Goal: Ask a question

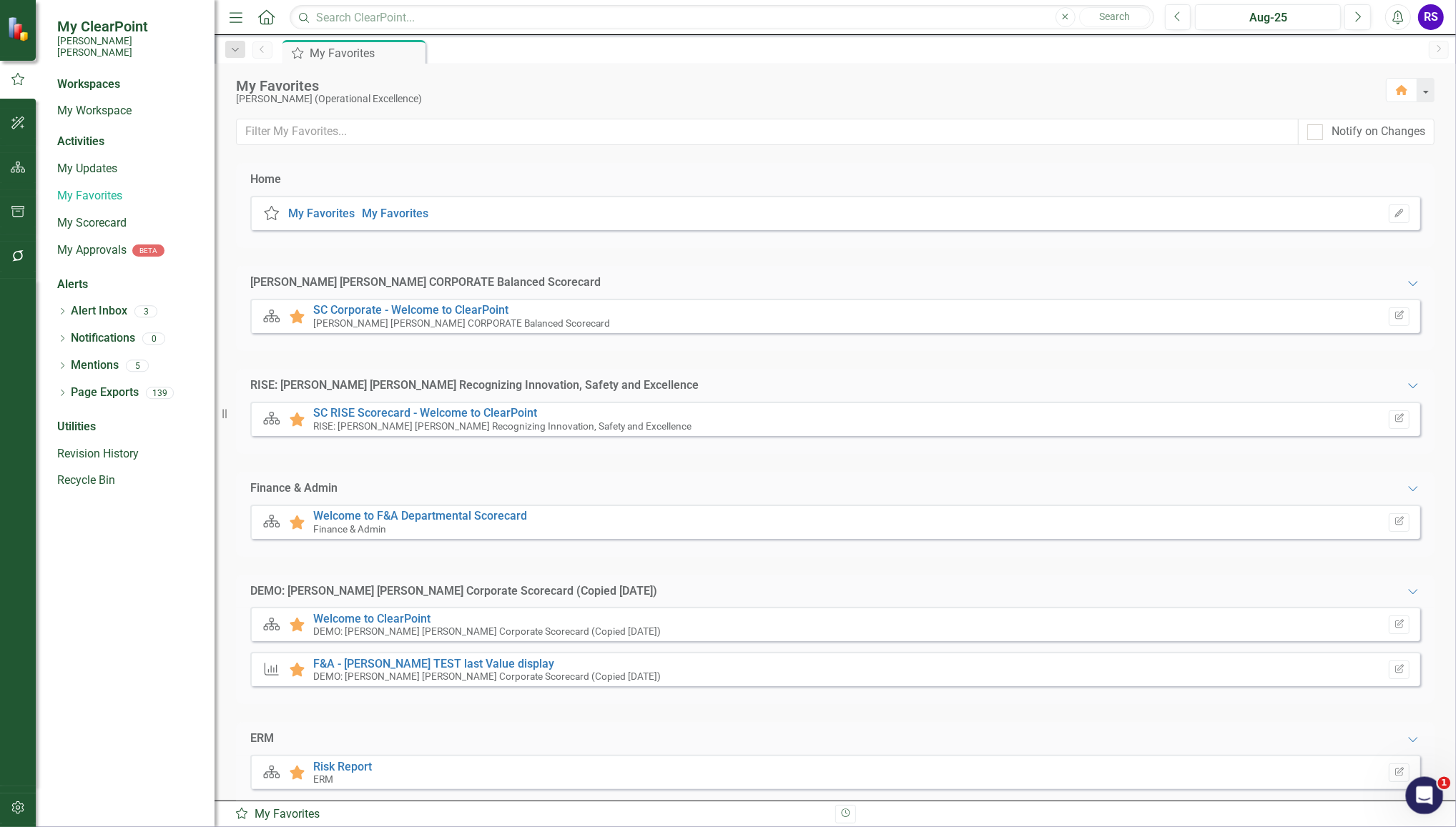
click at [1424, 794] on icon "Open Intercom Messenger" at bounding box center [1422, 794] width 10 height 12
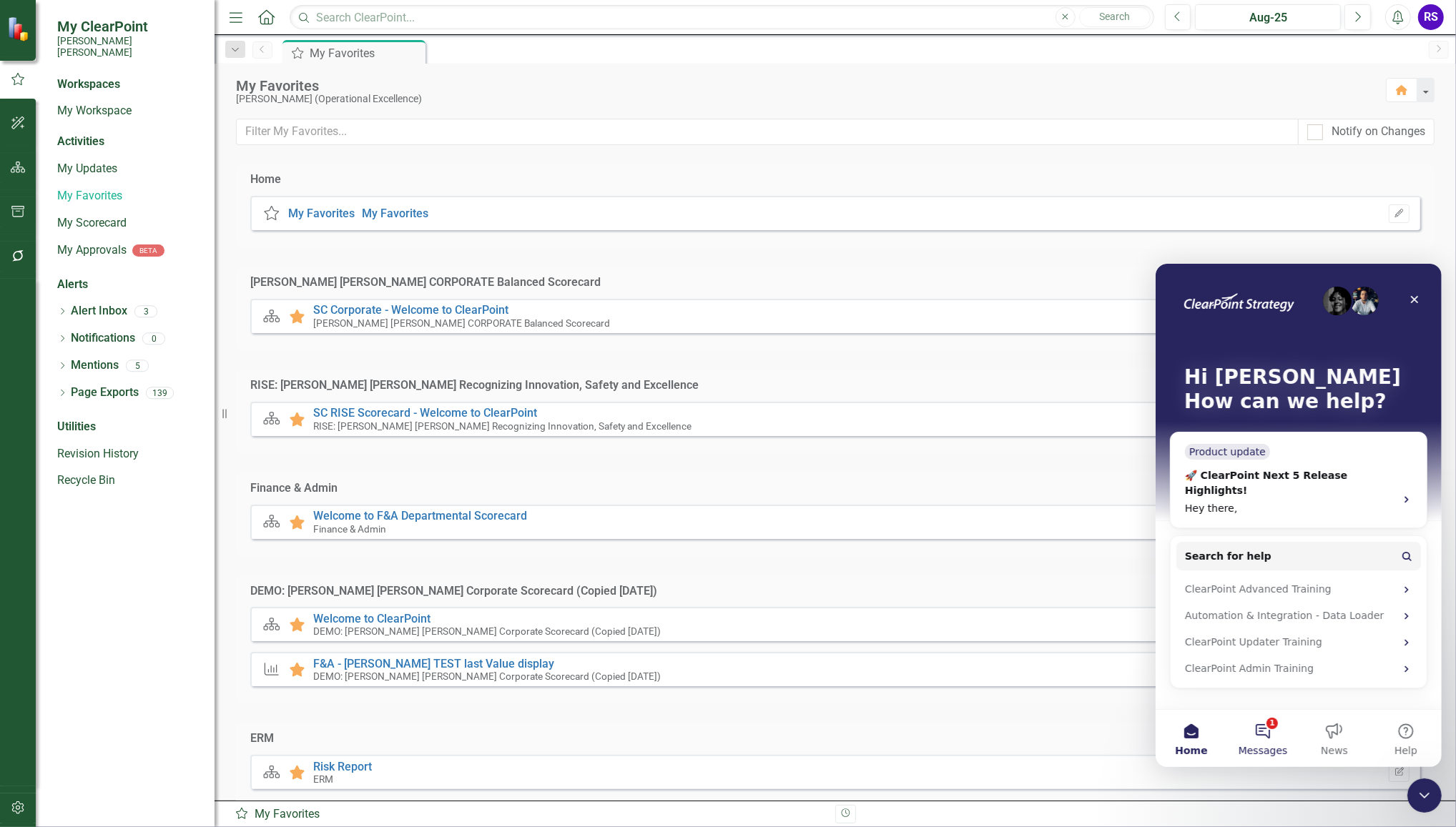
click at [1261, 732] on button "1 Messages" at bounding box center [1262, 738] width 71 height 57
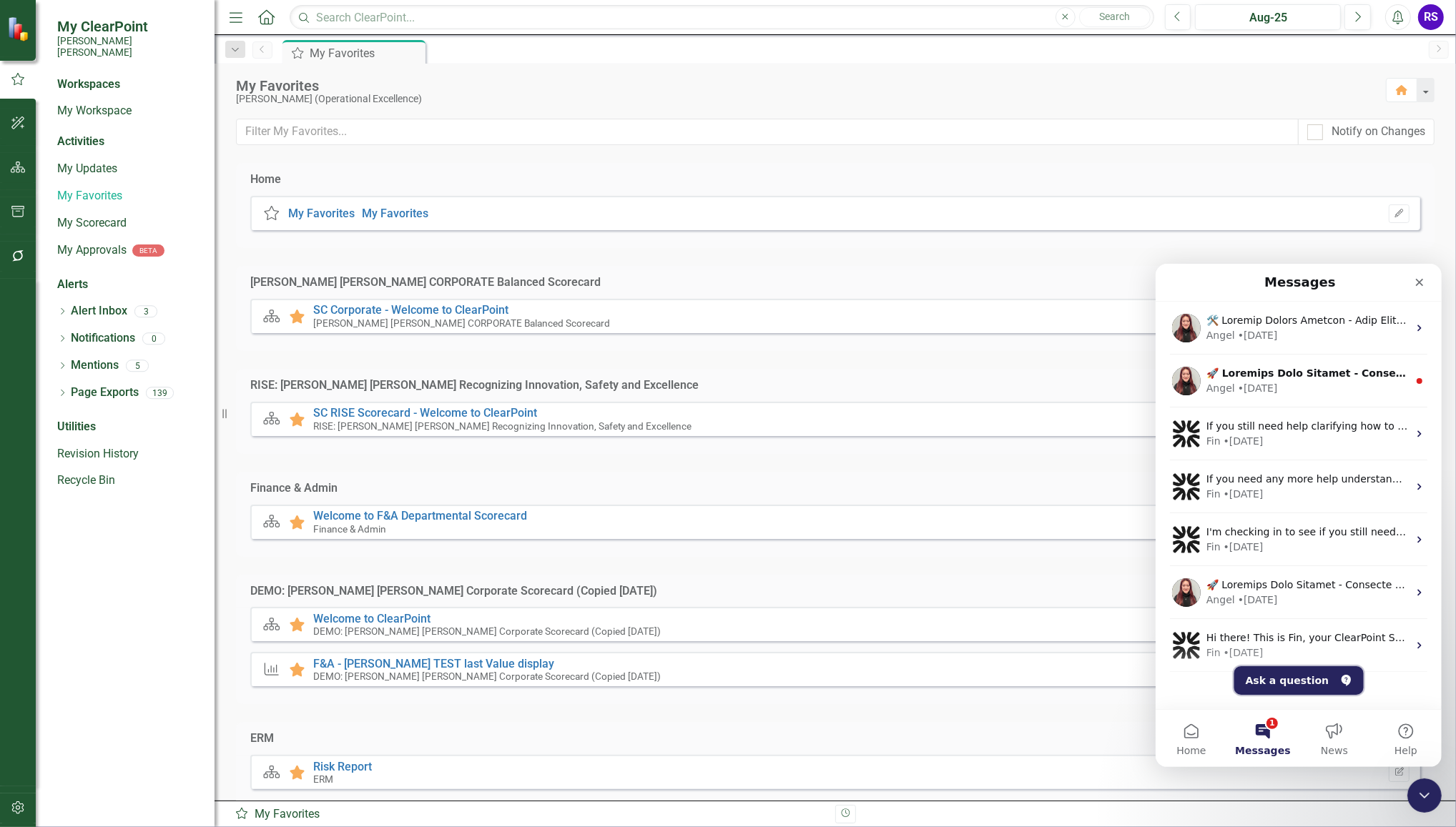
click at [1299, 671] on button "Ask a question" at bounding box center [1298, 680] width 129 height 29
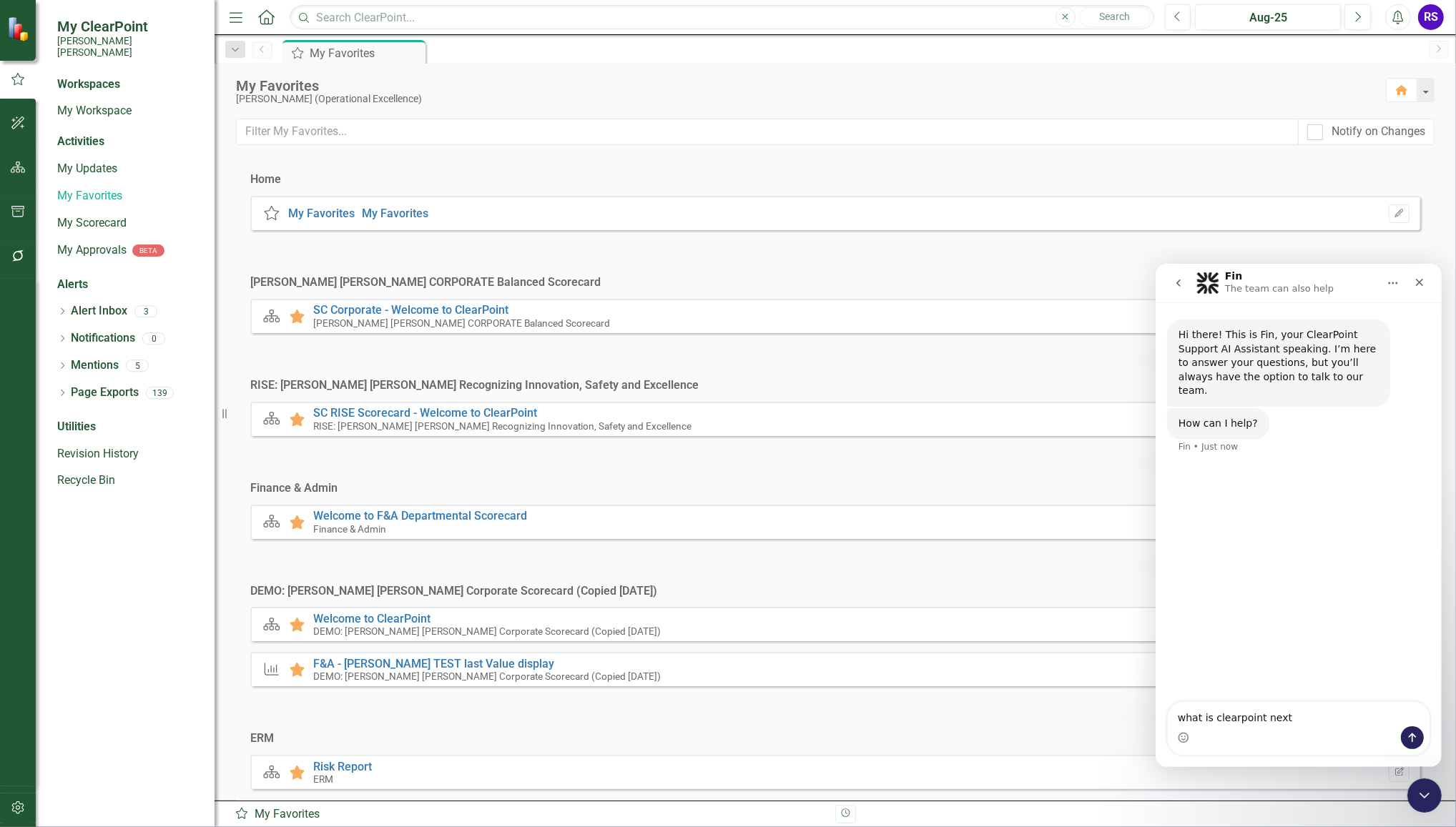
type textarea "what is clearpoint next?"
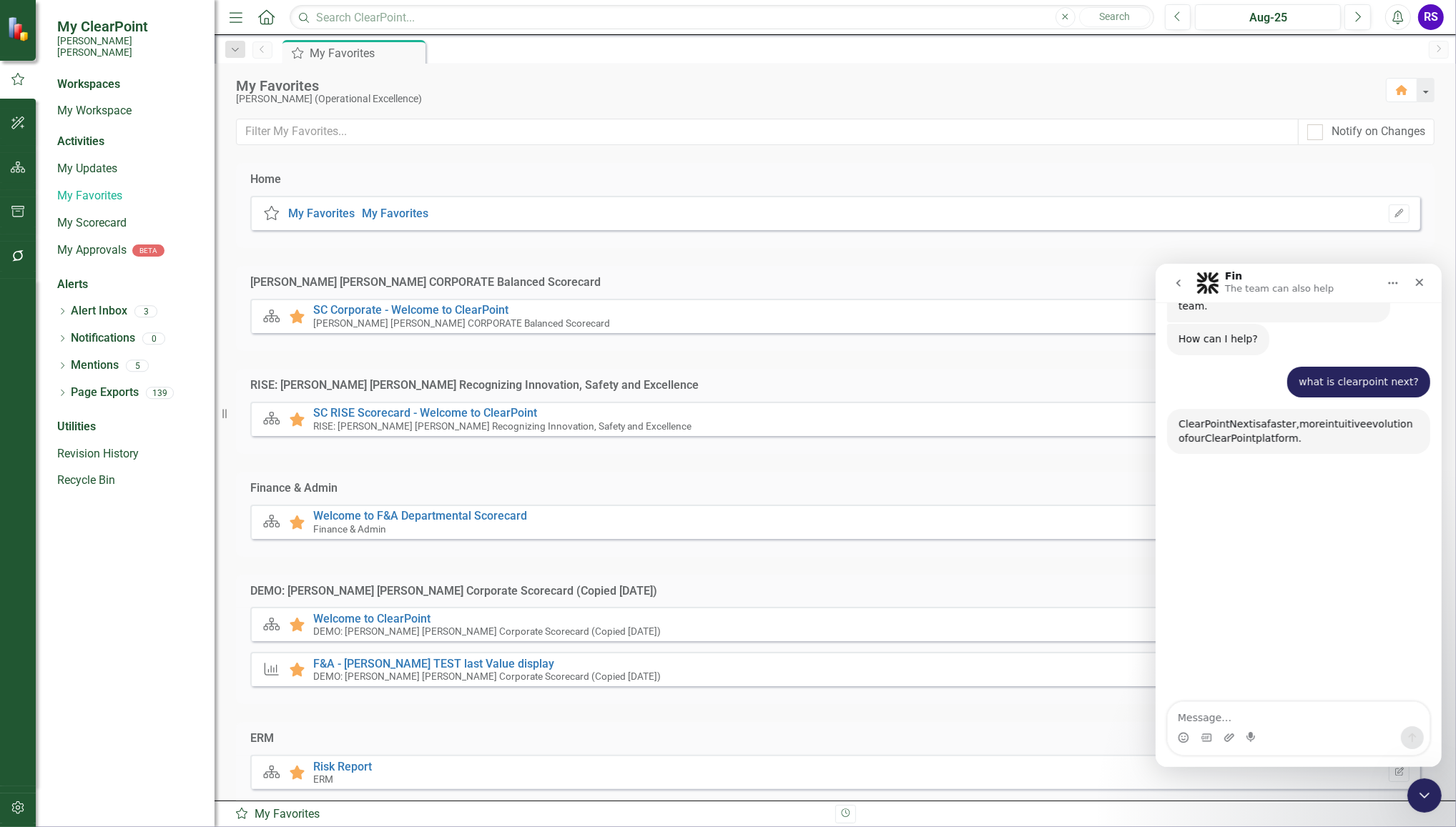
scroll to position [137, 0]
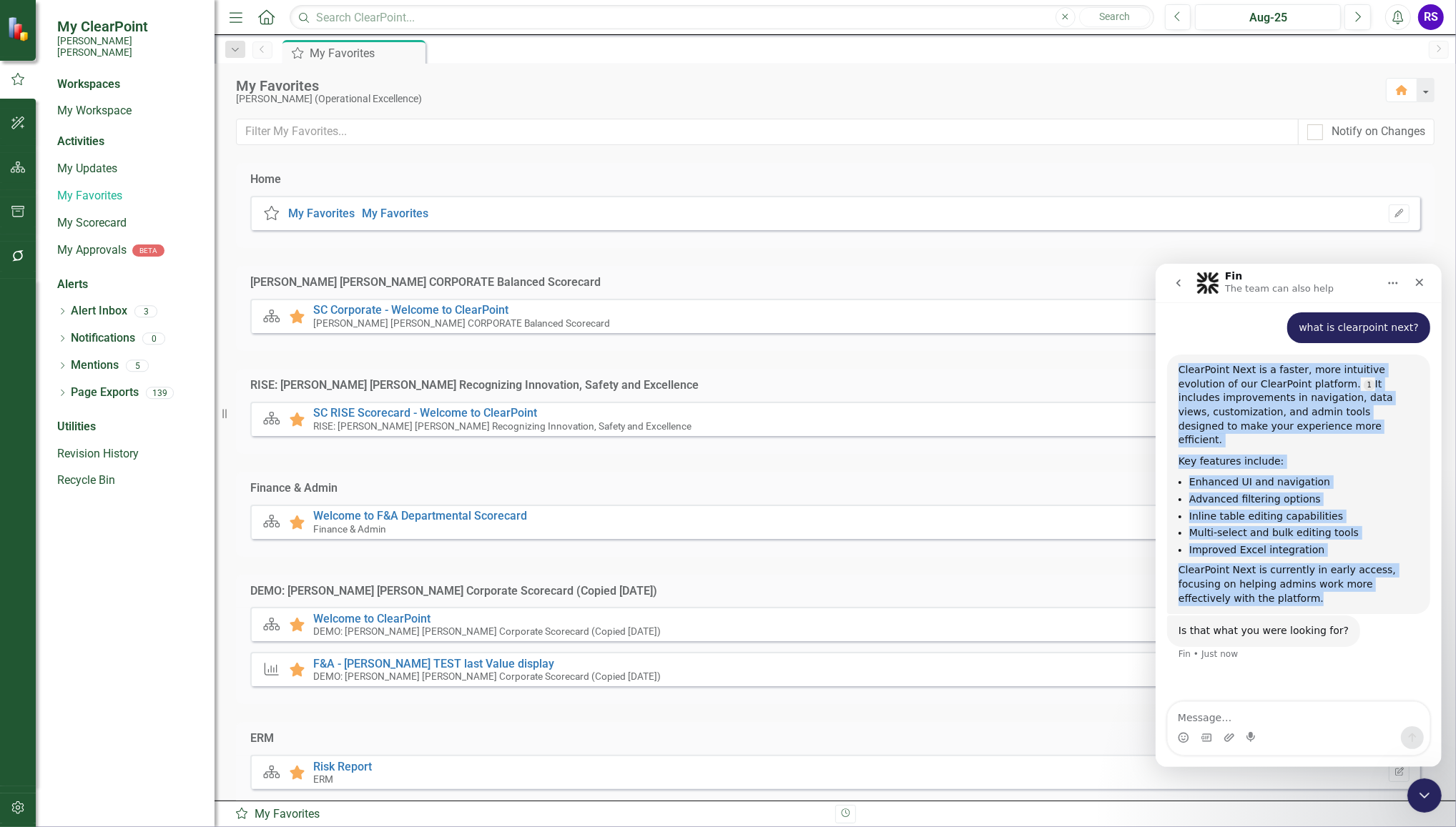
drag, startPoint x: 1180, startPoint y: 352, endPoint x: 1323, endPoint y: 574, distance: 264.1
click at [1323, 574] on div "ClearPoint Next is a faster, more intuitive evolution of our ClearPoint platfor…" at bounding box center [1298, 484] width 240 height 243
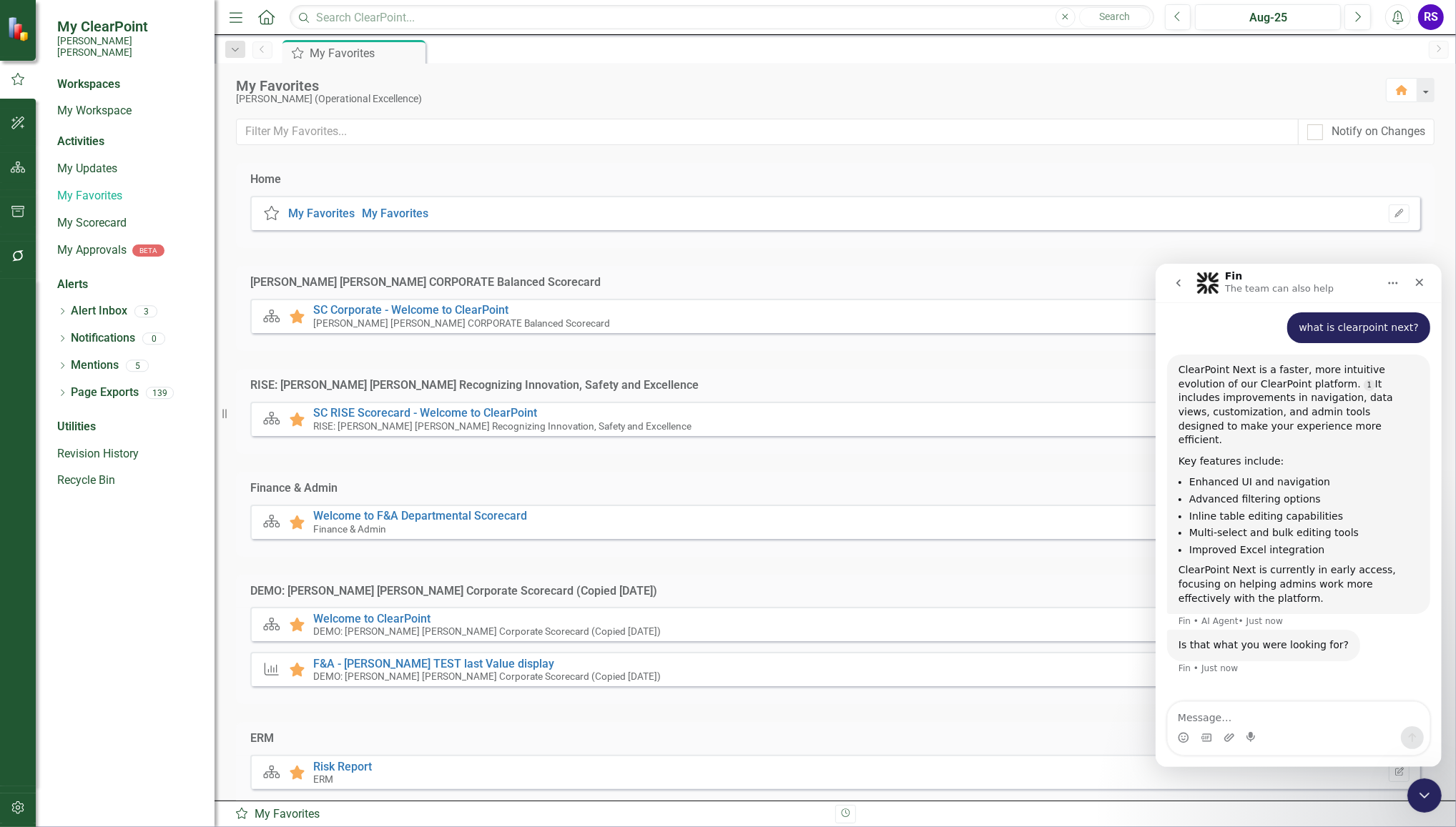
click at [1223, 681] on div "Hi there! This is Fin, your ClearPoint Support AI Assistant speaking. I’m here …" at bounding box center [1298, 432] width 286 height 539
click at [1216, 715] on textarea "Message…" at bounding box center [1298, 713] width 262 height 24
type textarea "how can I migrate my scorecards to clearpoint next?"
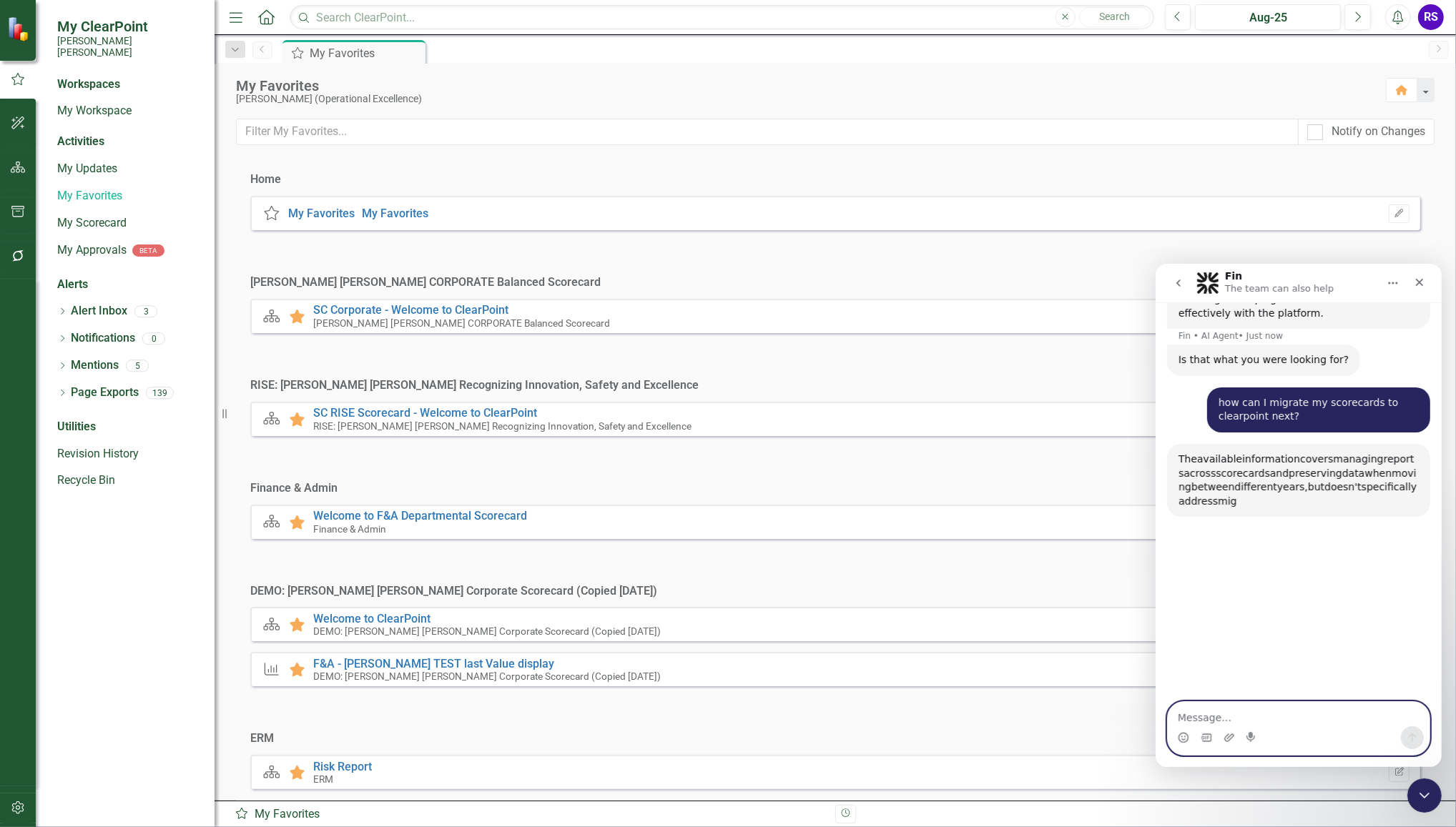
scroll to position [484, 0]
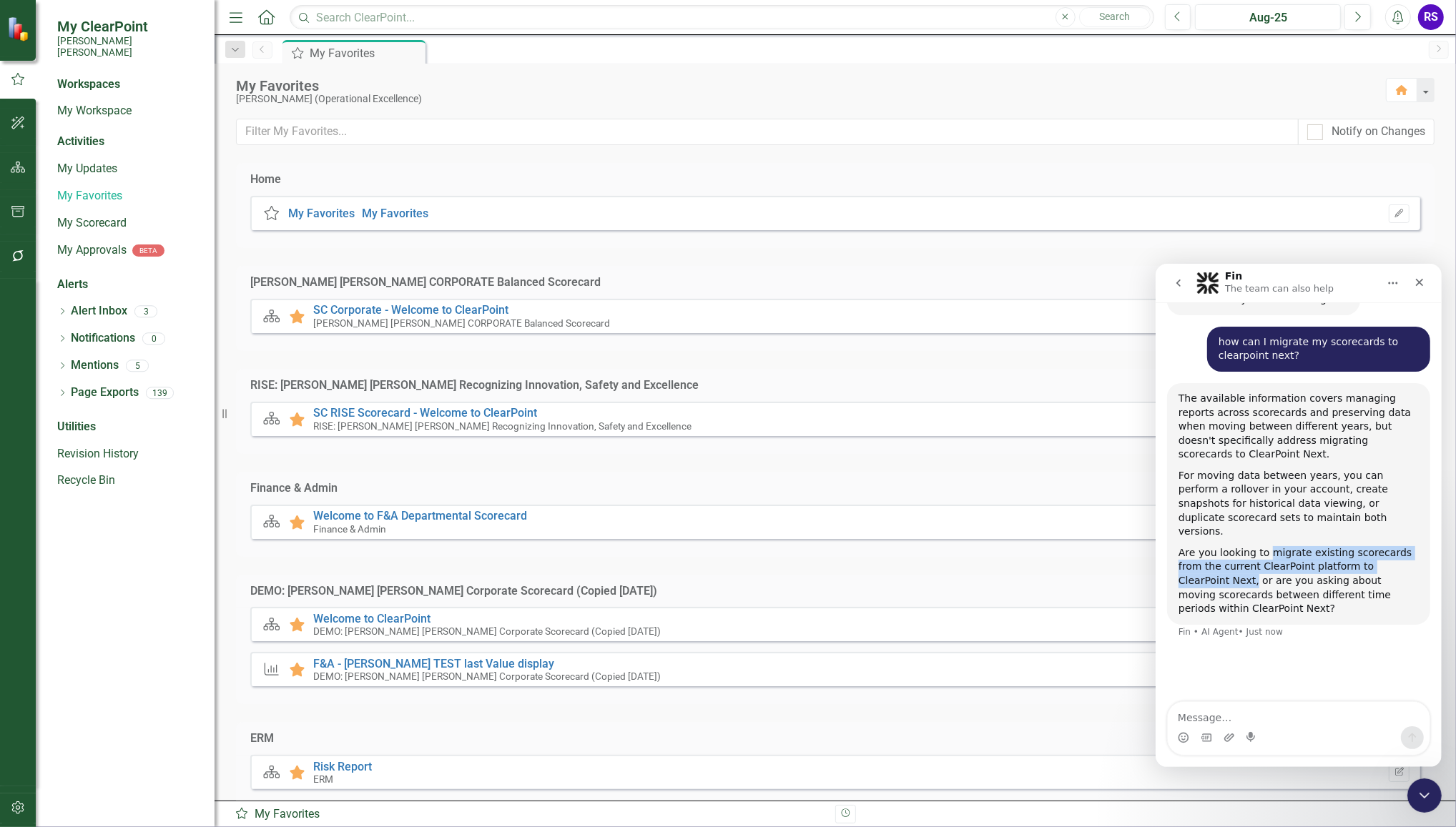
drag, startPoint x: 1262, startPoint y: 489, endPoint x: 1410, endPoint y: 509, distance: 149.3
click at [1410, 509] on div "The available information covers managing reports across scorecards and preserv…" at bounding box center [1297, 503] width 263 height 242
copy div "migrate existing scorecards from the current ClearPoint platform to ClearPoint …"
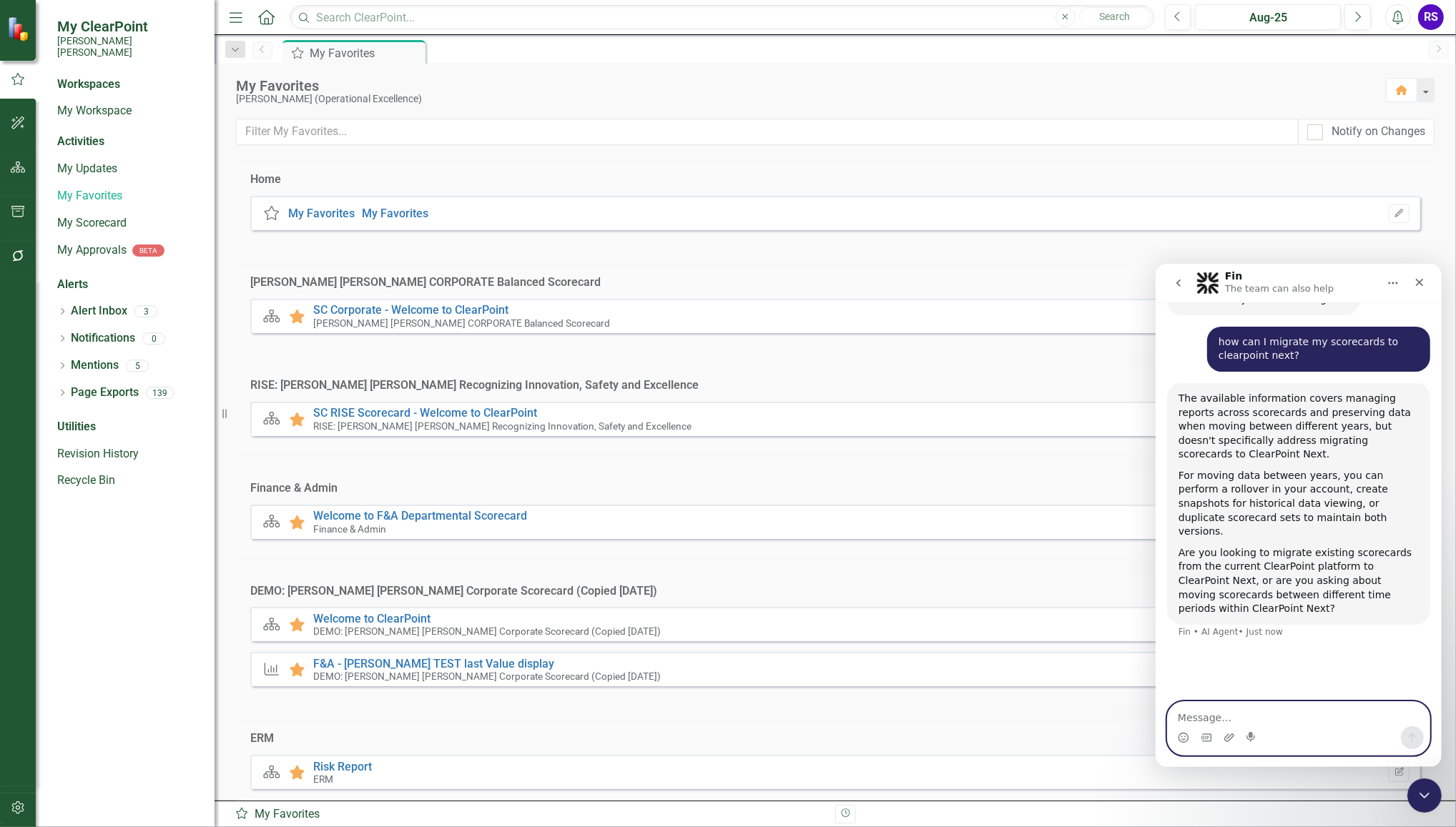
click at [1199, 718] on textarea "Message…" at bounding box center [1298, 713] width 262 height 24
paste textarea "migrate existing scorecards from the current ClearPoint platform to ClearPoint …"
type textarea "migrate existing scorecards from the current ClearPoint platform to ClearPoint …"
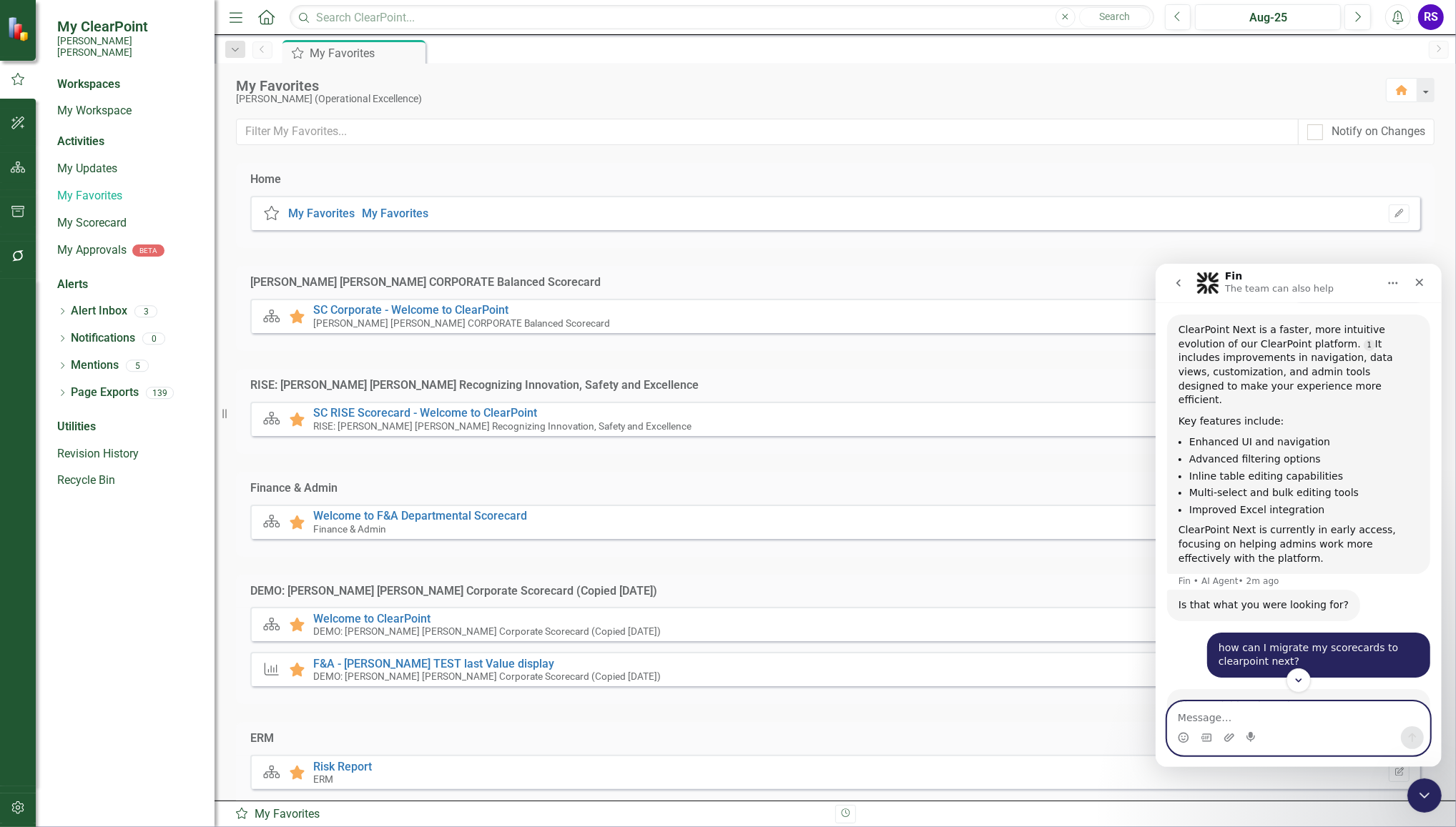
scroll to position [179, 0]
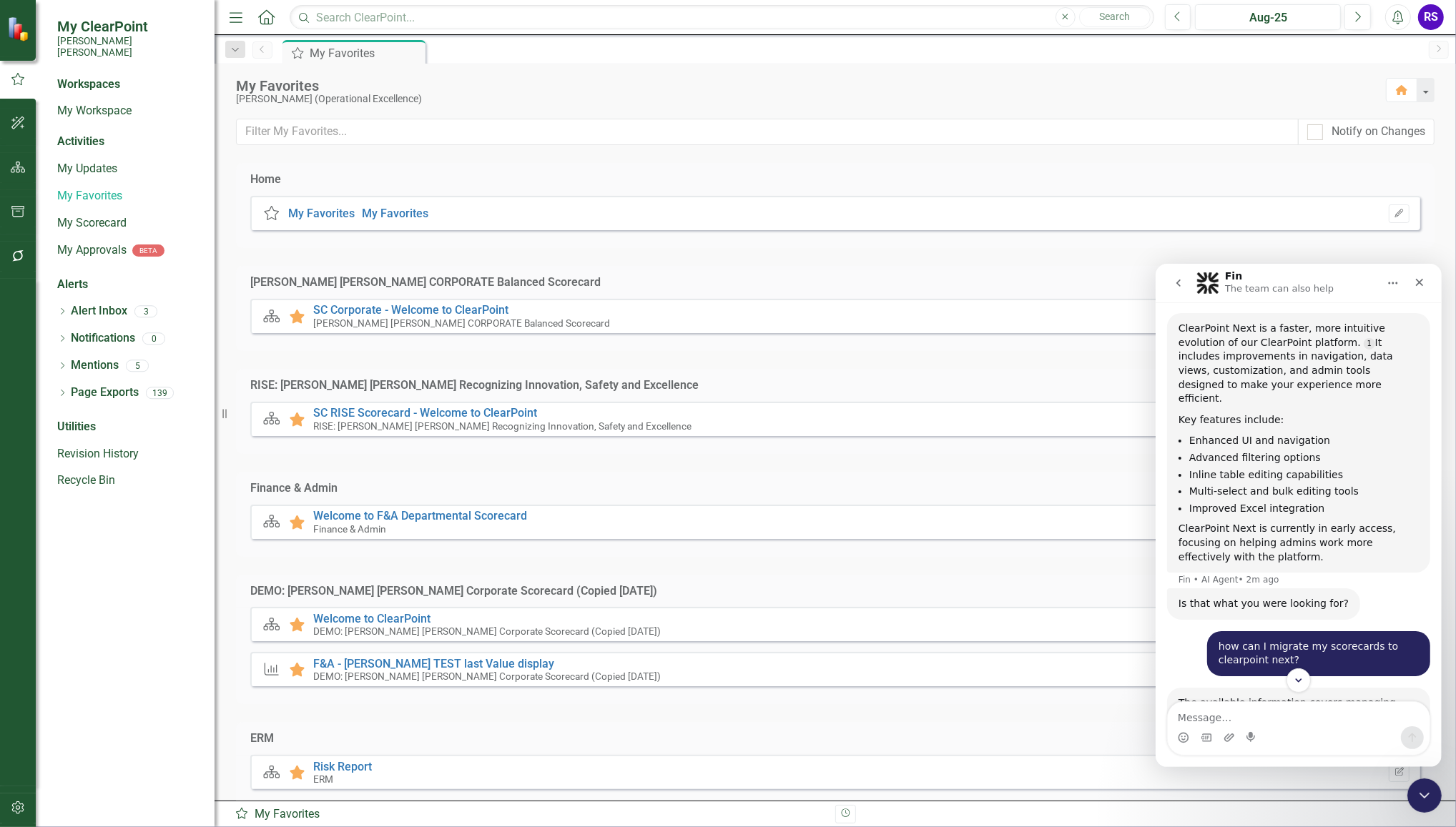
click at [1273, 488] on div "ClearPoint Next is a faster, more intuitive evolution of our ClearPoint platfor…" at bounding box center [1298, 442] width 240 height 243
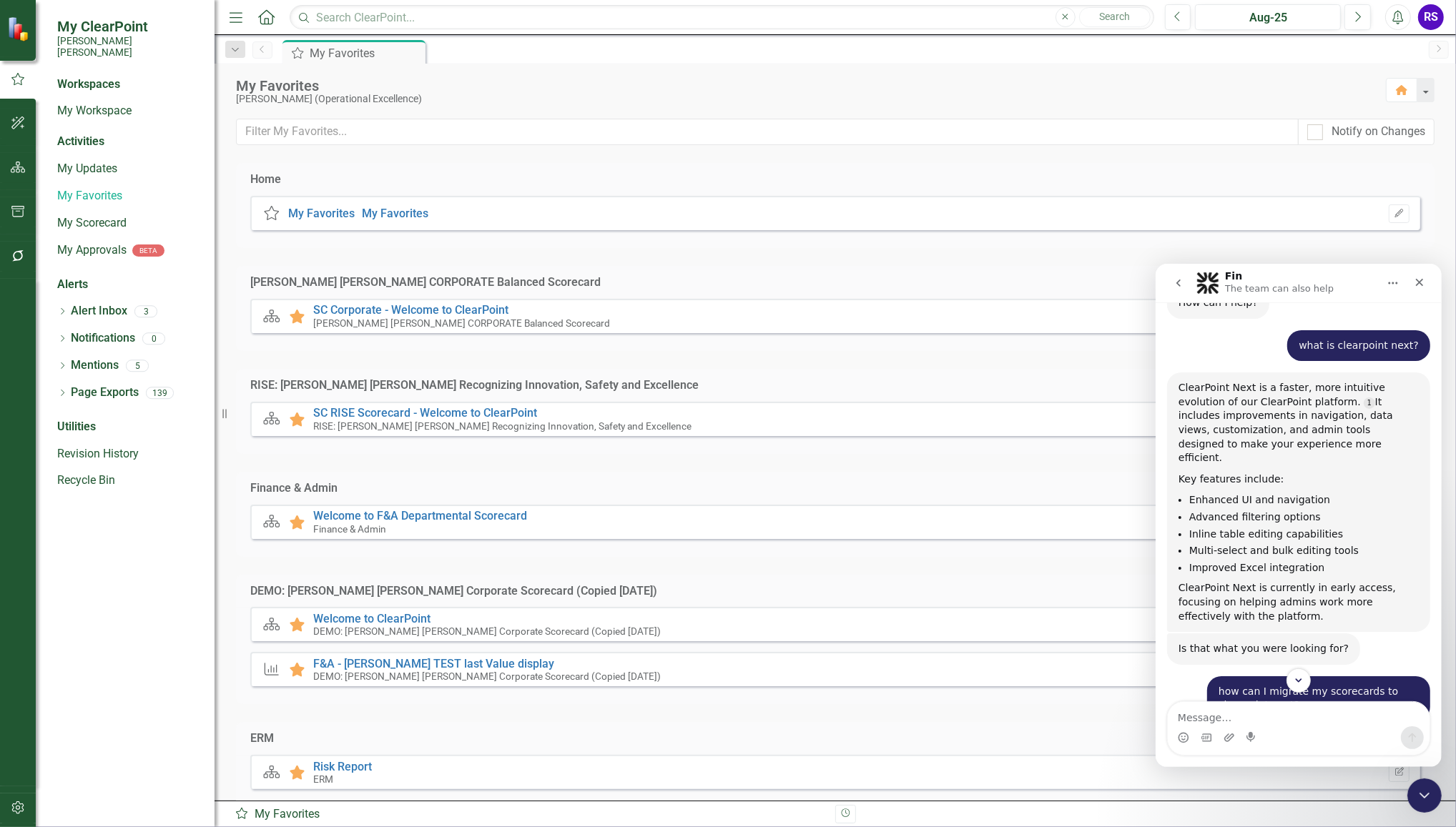
scroll to position [89, 0]
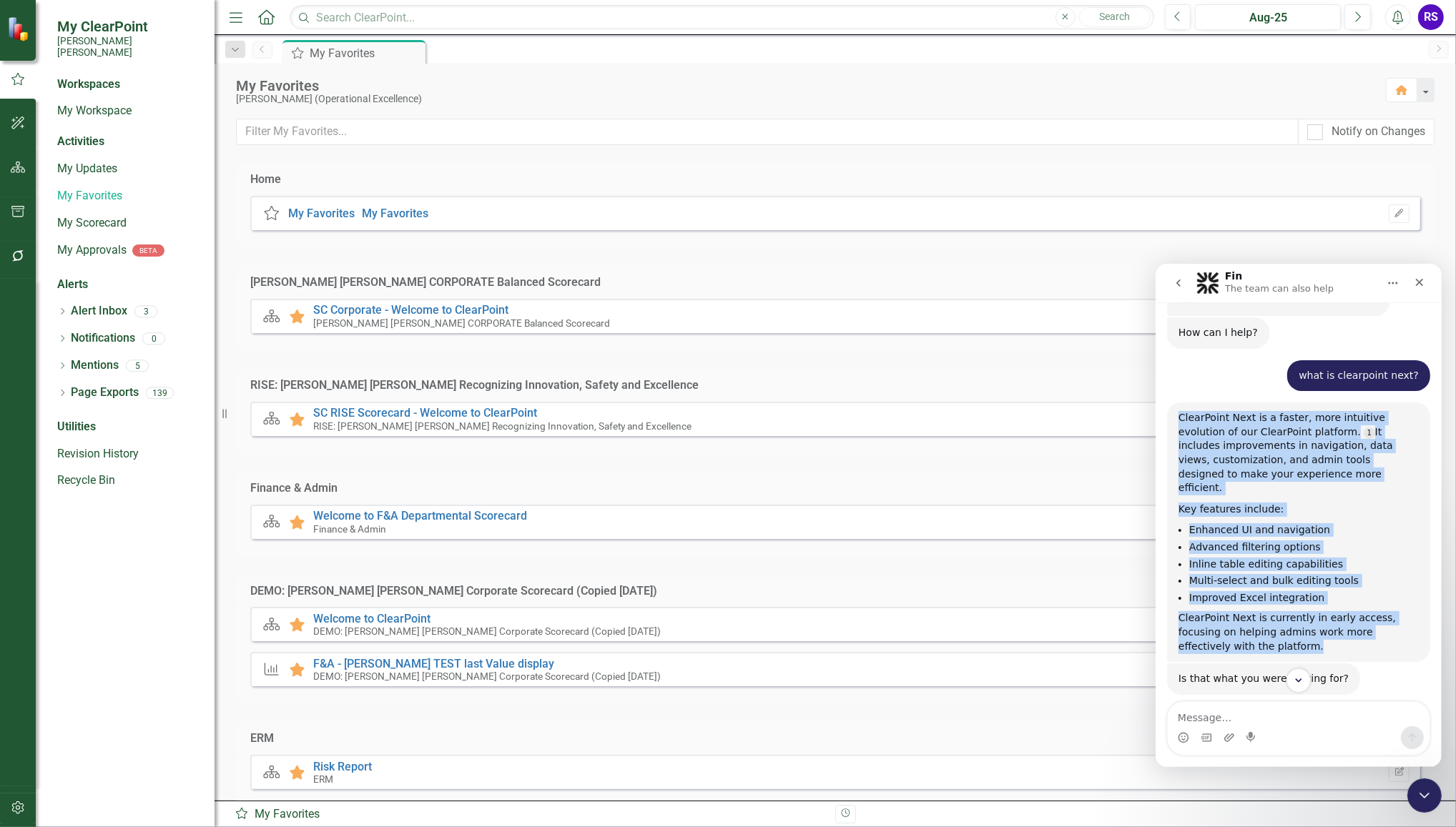
drag, startPoint x: 1180, startPoint y: 399, endPoint x: 1280, endPoint y: 614, distance: 237.1
click at [1280, 614] on div "ClearPoint Next is a faster, more intuitive evolution of our ClearPoint platfor…" at bounding box center [1298, 531] width 240 height 243
copy div "ClearPoint Next is a faster, more intuitive evolution of our ClearPoint platfor…"
